Goal: Information Seeking & Learning: Check status

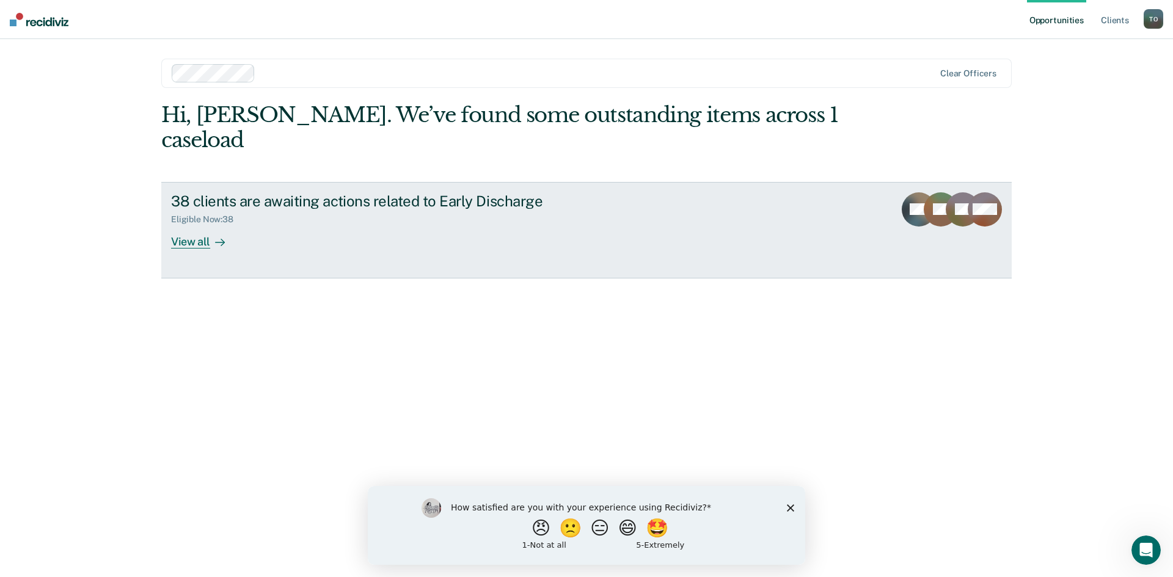
click at [204, 225] on div "View all" at bounding box center [205, 237] width 68 height 24
